Goal: Task Accomplishment & Management: Manage account settings

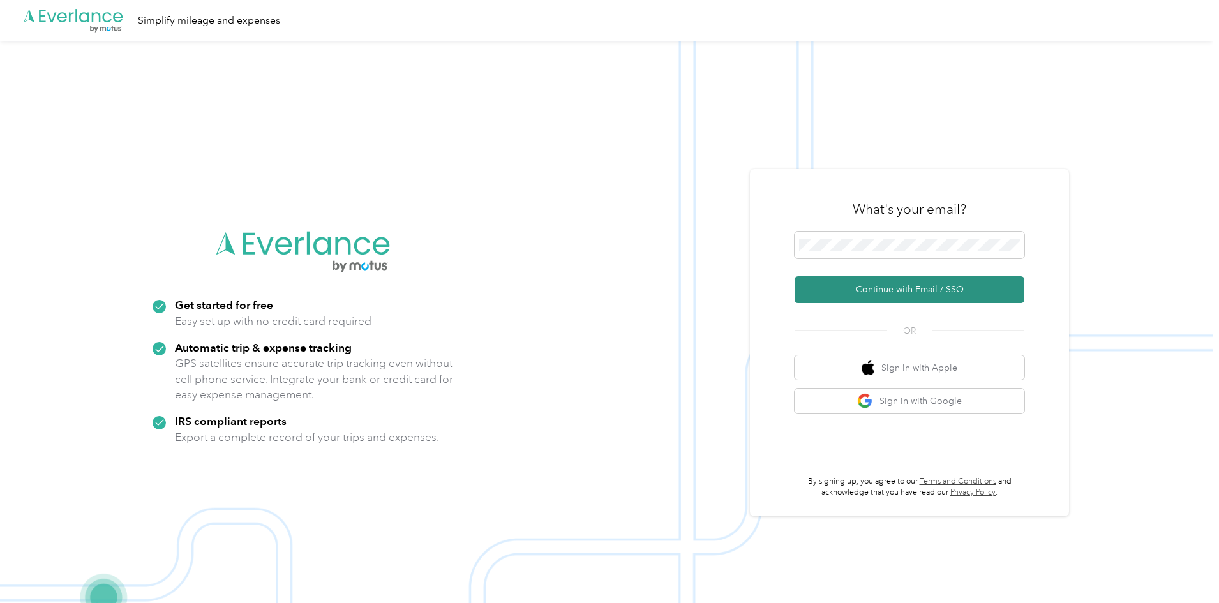
click at [898, 285] on button "Continue with Email / SSO" at bounding box center [909, 289] width 230 height 27
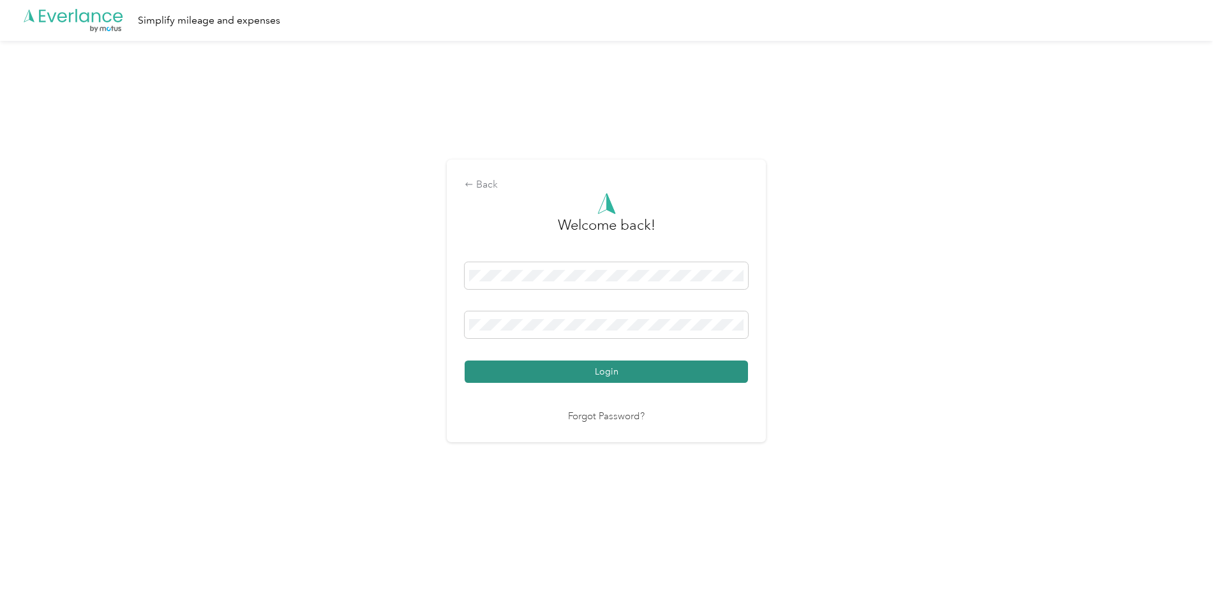
click at [653, 371] on button "Login" at bounding box center [605, 371] width 283 height 22
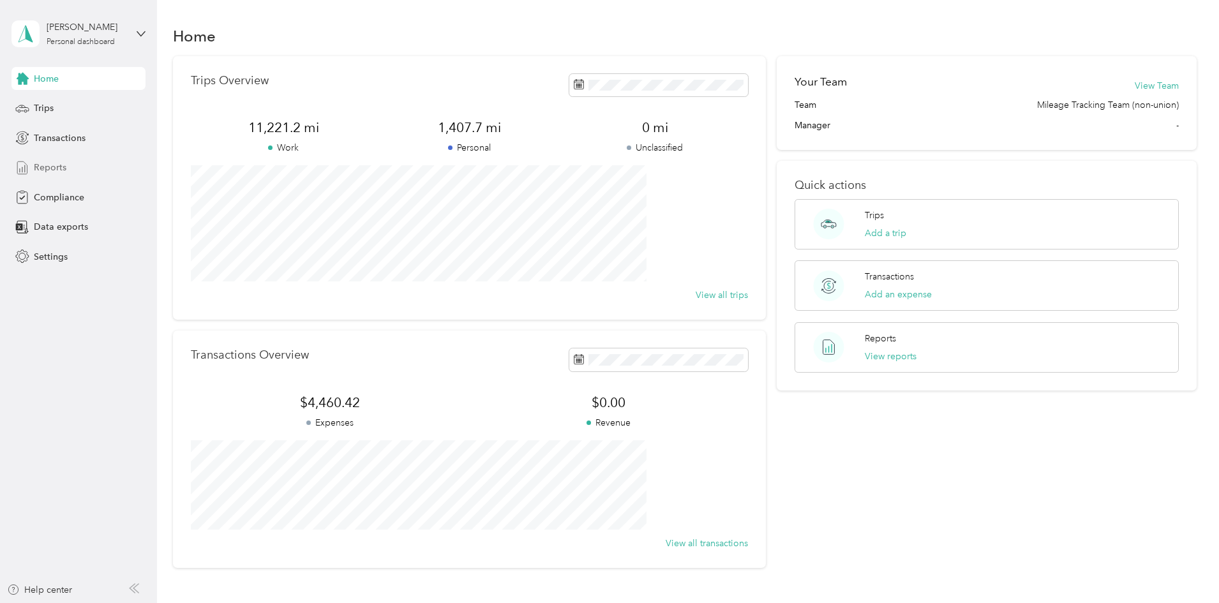
click at [62, 165] on span "Reports" at bounding box center [50, 167] width 33 height 13
